Goal: Find specific page/section: Find specific page/section

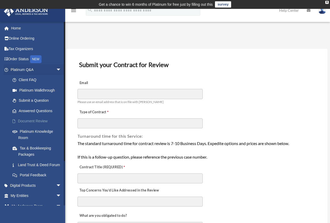
click at [44, 121] on link "Document Review" at bounding box center [38, 121] width 62 height 10
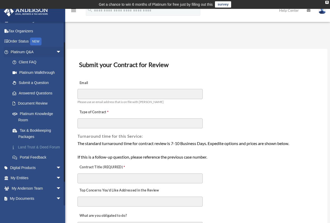
scroll to position [26, 0]
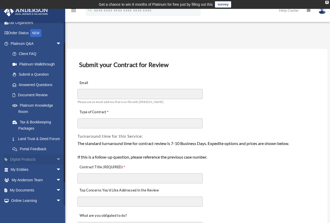
click at [56, 165] on span "arrow_drop_down" at bounding box center [61, 159] width 10 height 11
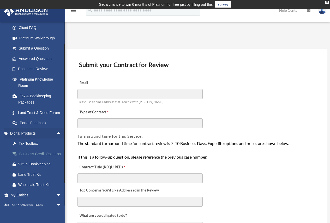
scroll to position [78, 0]
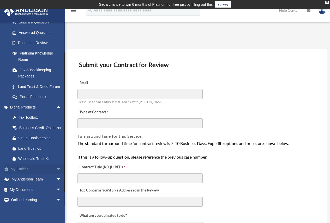
click at [56, 175] on span "arrow_drop_down" at bounding box center [61, 169] width 10 height 11
click at [26, 185] on link "Overview" at bounding box center [38, 179] width 62 height 10
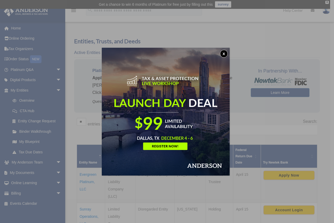
click at [225, 55] on button "x" at bounding box center [224, 54] width 8 height 8
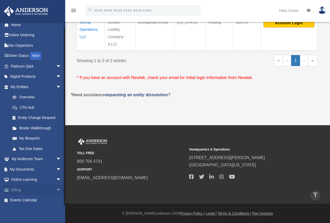
scroll to position [4, 0]
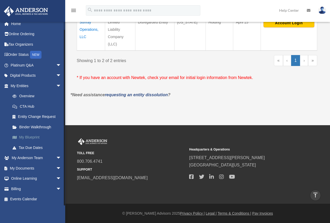
click at [32, 138] on link "My Blueprint" at bounding box center [38, 137] width 62 height 10
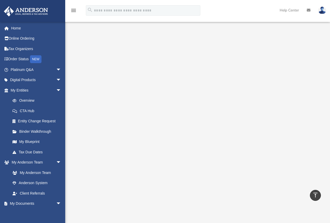
scroll to position [13, 0]
click at [73, 10] on icon "menu" at bounding box center [73, 10] width 6 height 6
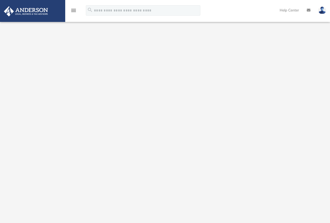
click at [73, 11] on icon "menu" at bounding box center [73, 10] width 6 height 6
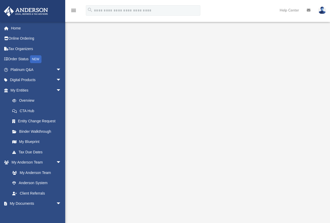
scroll to position [0, 0]
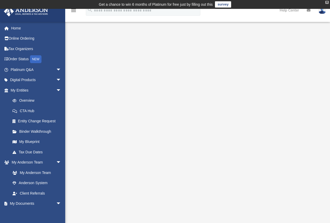
click at [326, 1] on div "X" at bounding box center [326, 2] width 3 height 3
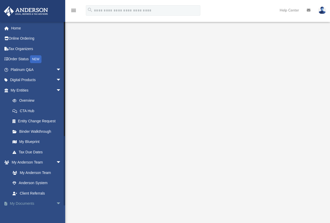
click at [56, 203] on span "arrow_drop_down" at bounding box center [61, 204] width 10 height 11
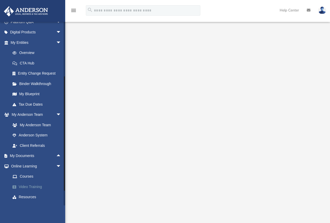
scroll to position [52, 0]
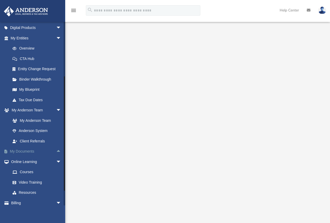
click at [56, 151] on span "arrow_drop_up" at bounding box center [61, 151] width 10 height 11
click at [20, 161] on link "Box" at bounding box center [38, 162] width 62 height 10
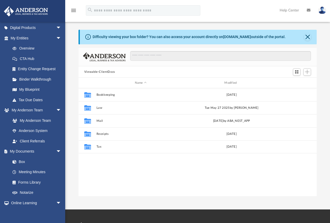
scroll to position [115, 234]
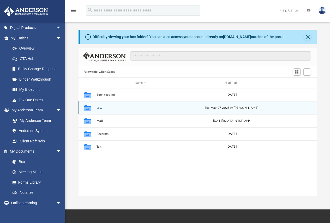
click at [88, 108] on icon "grid" at bounding box center [87, 109] width 7 height 4
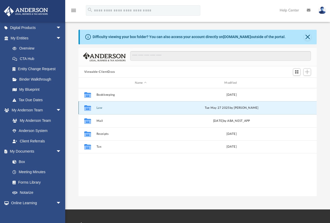
click at [88, 108] on icon "grid" at bounding box center [87, 109] width 7 height 4
click at [192, 106] on div "Tue May 27 2025 by Colette Grier" at bounding box center [231, 108] width 89 height 5
click at [153, 108] on button "Law" at bounding box center [140, 107] width 89 height 3
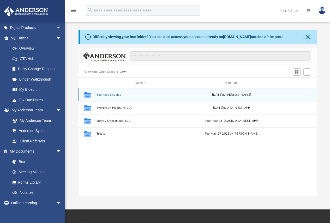
click at [152, 96] on button "Business Entities" at bounding box center [140, 94] width 89 height 3
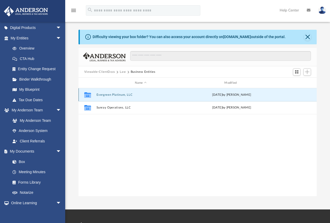
click at [152, 96] on button "Evergreen Platinum, LLC" at bounding box center [140, 94] width 89 height 3
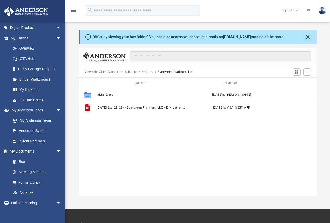
click at [100, 70] on button "Viewable-ClientDocs" at bounding box center [99, 72] width 31 height 5
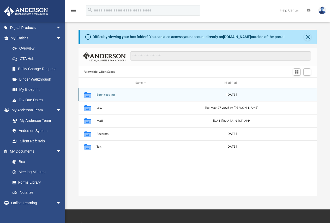
click at [115, 95] on button "Bookkeeping" at bounding box center [140, 94] width 89 height 3
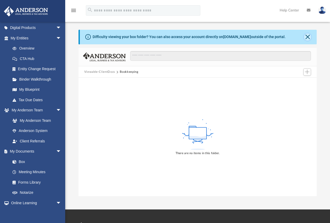
click at [306, 36] on button "Close" at bounding box center [307, 36] width 7 height 7
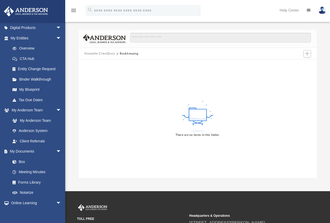
click at [107, 52] on button "Viewable-ClientDocs" at bounding box center [99, 53] width 31 height 5
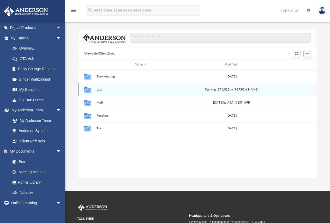
click at [119, 88] on button "Law" at bounding box center [140, 89] width 89 height 3
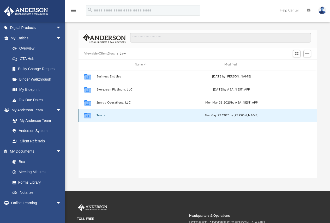
click at [117, 115] on button "Trusts" at bounding box center [140, 115] width 89 height 3
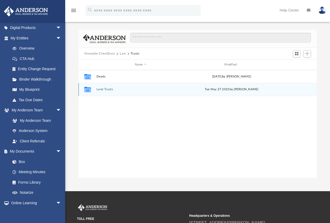
click at [125, 89] on button "Land Trusts" at bounding box center [140, 89] width 89 height 3
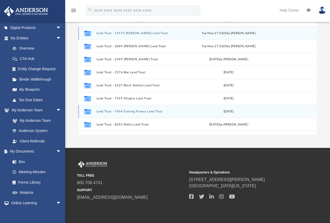
scroll to position [0, 0]
